Goal: Information Seeking & Learning: Compare options

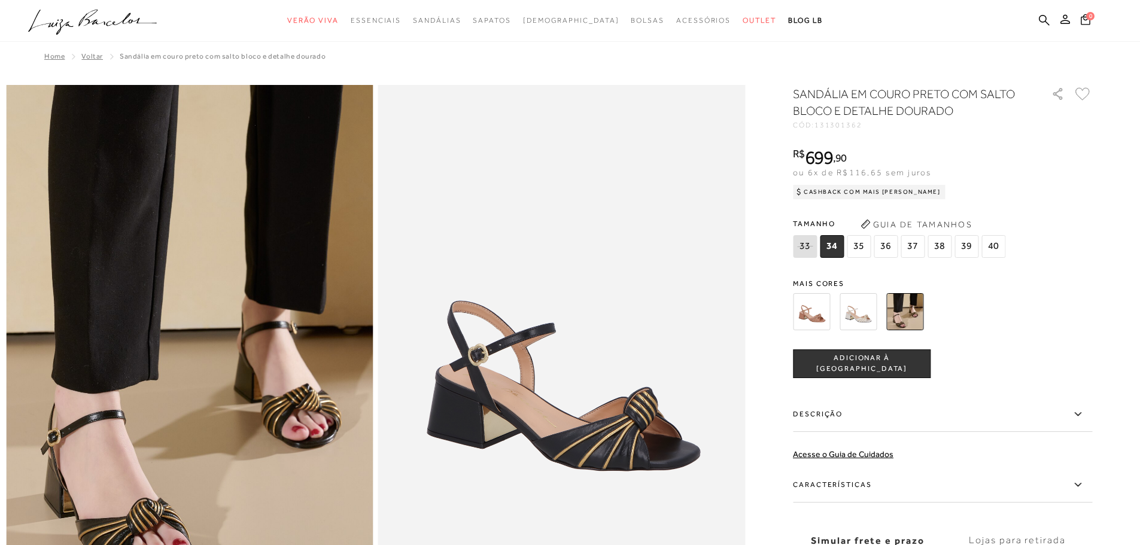
click at [819, 307] on img at bounding box center [811, 311] width 37 height 37
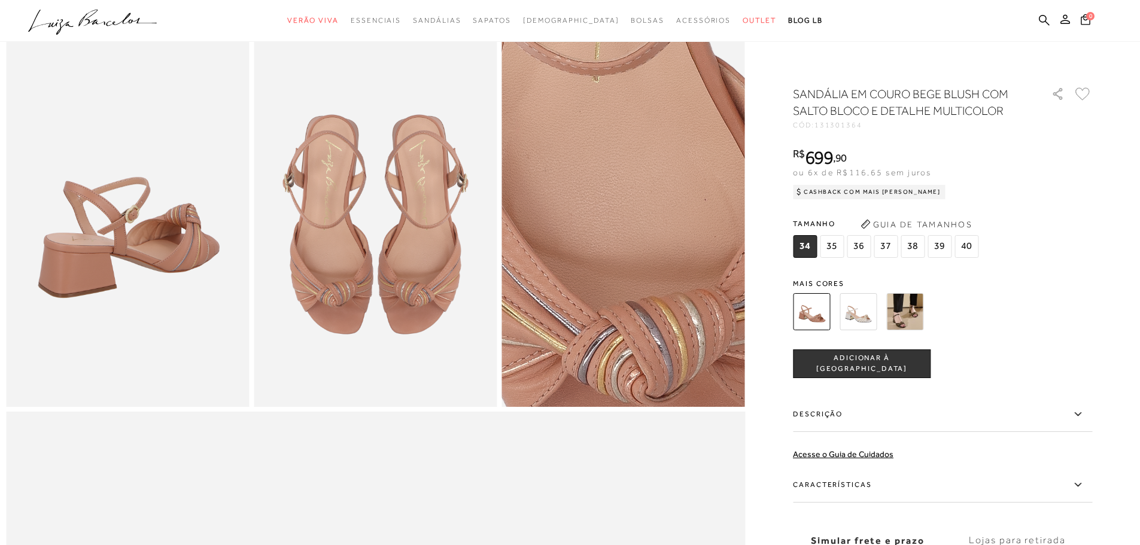
scroll to position [659, 0]
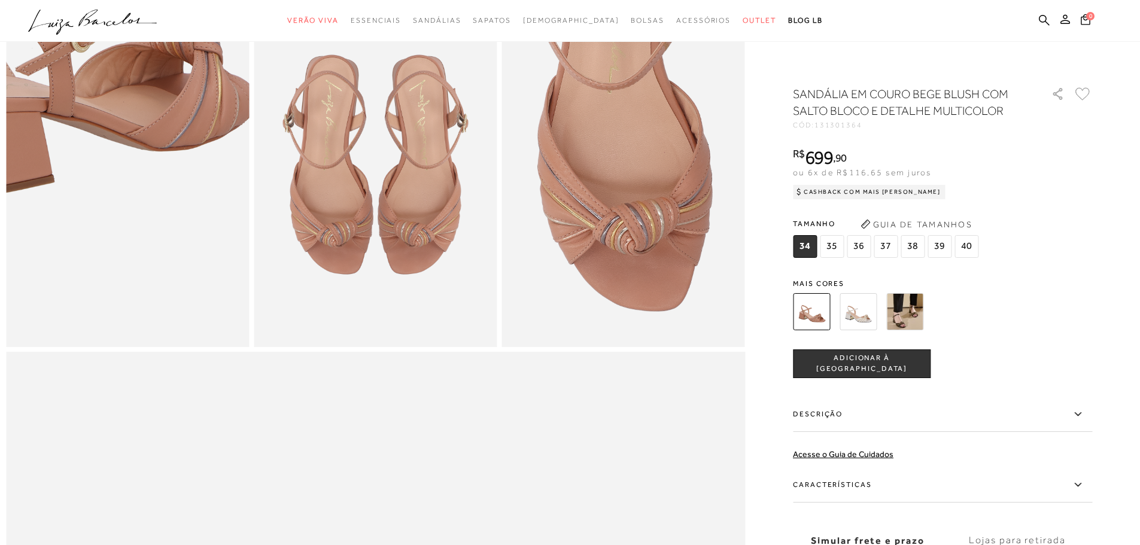
click at [177, 284] on img at bounding box center [76, 55] width 487 height 730
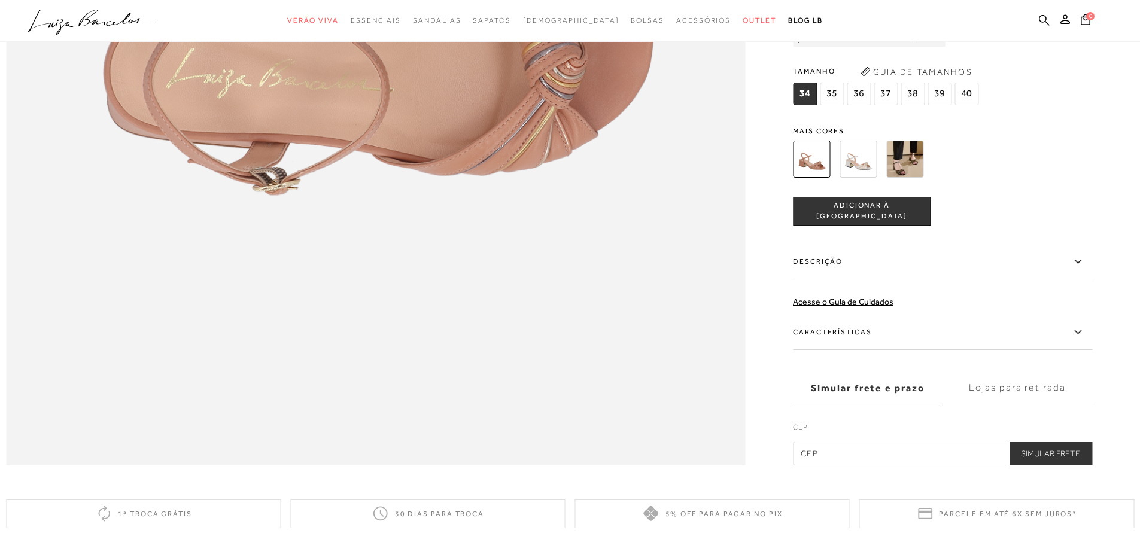
scroll to position [1556, 0]
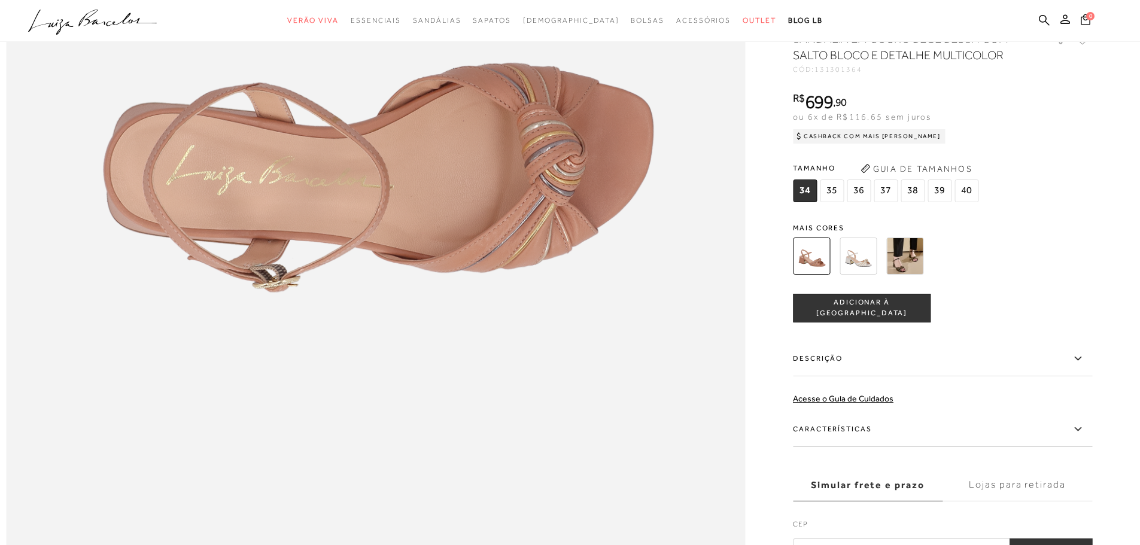
click at [913, 450] on div "Características MATERIAL: COURO / TECNOLÓGICO COR: BLUSH/COBRE/DOURADO/OURO/CHU…" at bounding box center [942, 431] width 299 height 38
click at [912, 450] on div "Características MATERIAL: COURO / TECNOLÓGICO COR: BLUSH/COBRE/DOURADO/OURO/CHU…" at bounding box center [942, 431] width 299 height 38
click at [908, 447] on label "Características" at bounding box center [942, 429] width 299 height 35
click at [0, 0] on input "Características" at bounding box center [0, 0] width 0 height 0
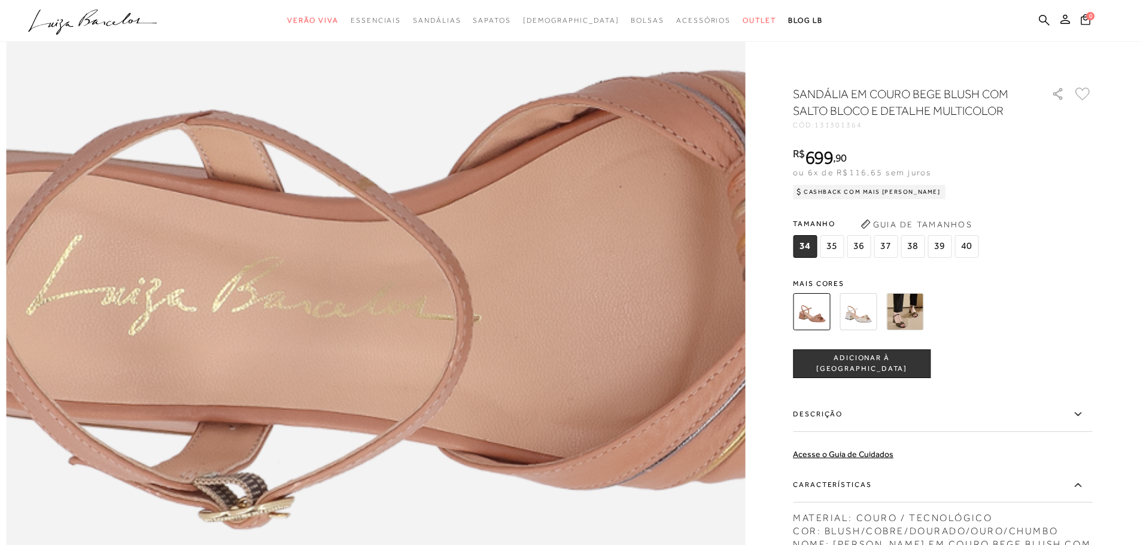
scroll to position [1257, 0]
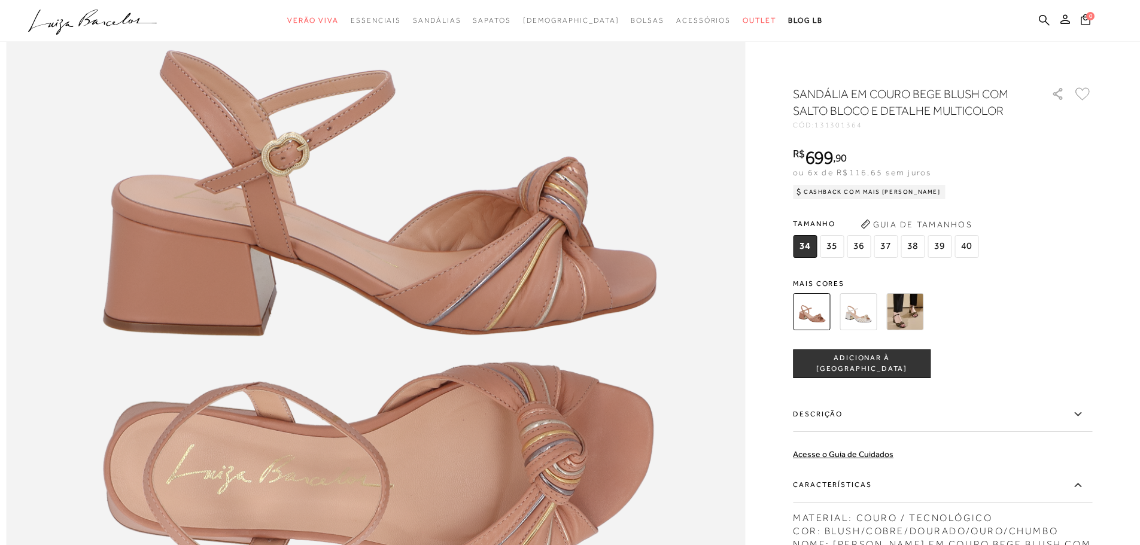
click at [913, 315] on img at bounding box center [905, 311] width 37 height 37
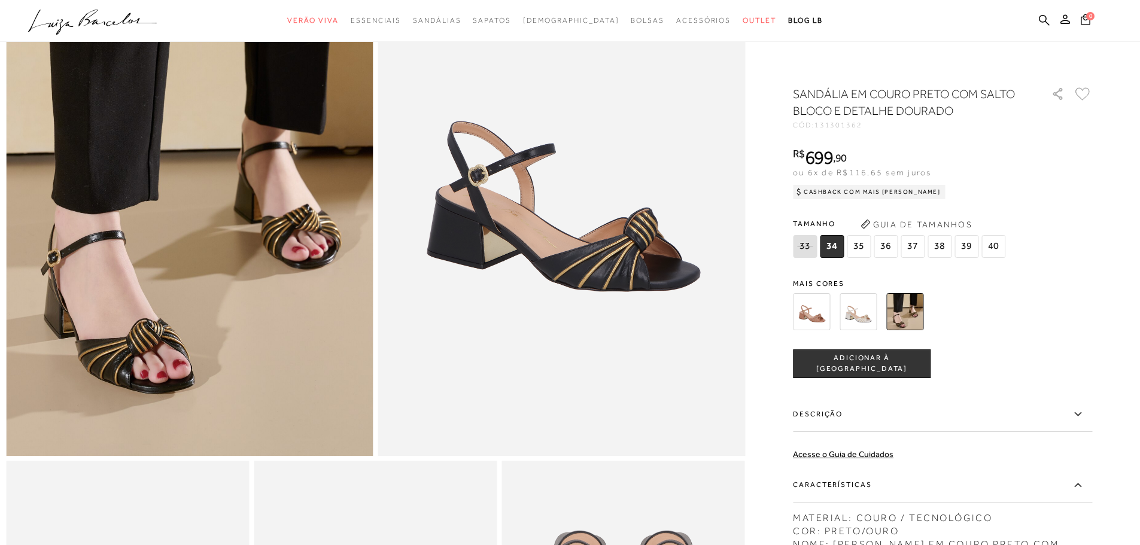
scroll to position [239, 0]
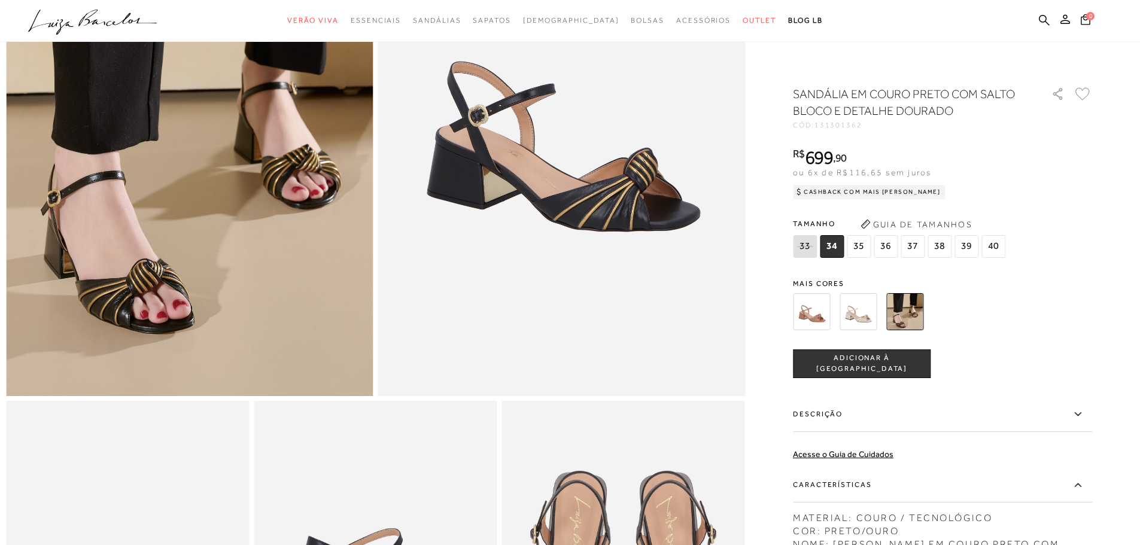
click at [814, 338] on div "SANDÁLIA EM COURO PRETO COM SALTO BLOCO E DETALHE DOURADO CÓD: 131301362 × É ne…" at bounding box center [942, 388] width 299 height 605
click at [813, 311] on img at bounding box center [811, 311] width 37 height 37
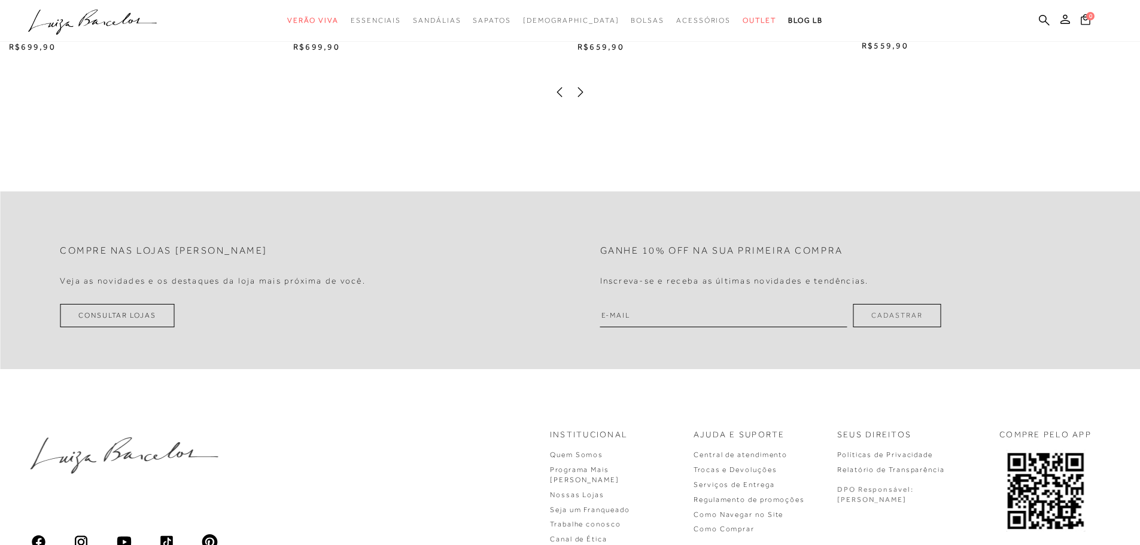
scroll to position [2814, 0]
